Goal: Transaction & Acquisition: Download file/media

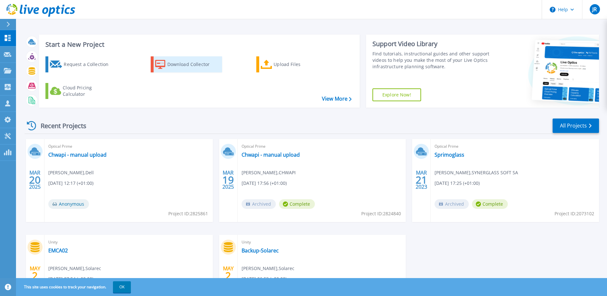
click at [165, 70] on link "Download Collector" at bounding box center [186, 64] width 71 height 16
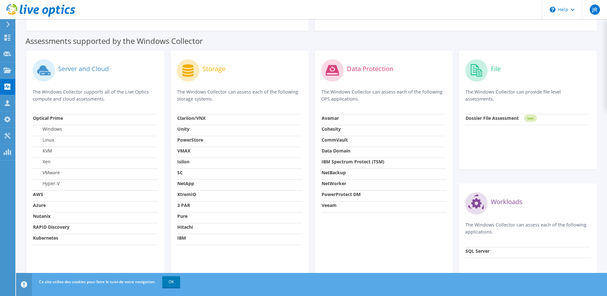
scroll to position [171, 0]
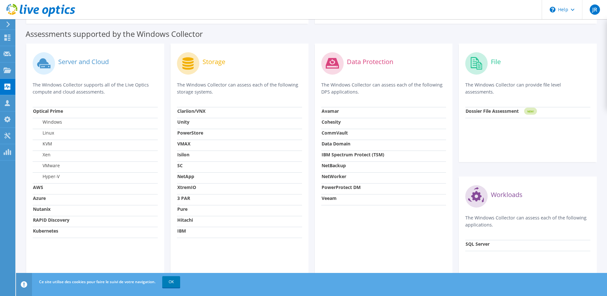
click at [43, 209] on strong "Nutanix" at bounding box center [42, 209] width 18 height 6
